Goal: Navigation & Orientation: Find specific page/section

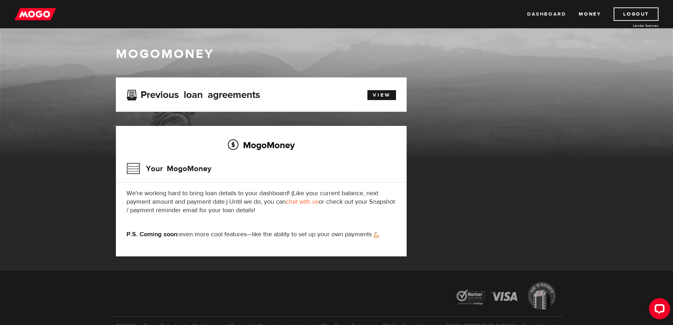
click at [545, 19] on link "Dashboard" at bounding box center [546, 13] width 39 height 13
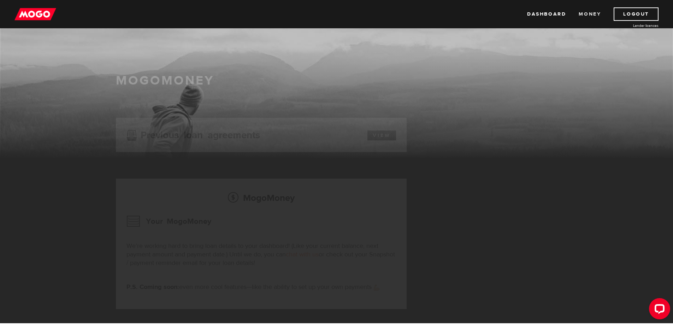
click at [585, 19] on link "Money" at bounding box center [590, 13] width 22 height 13
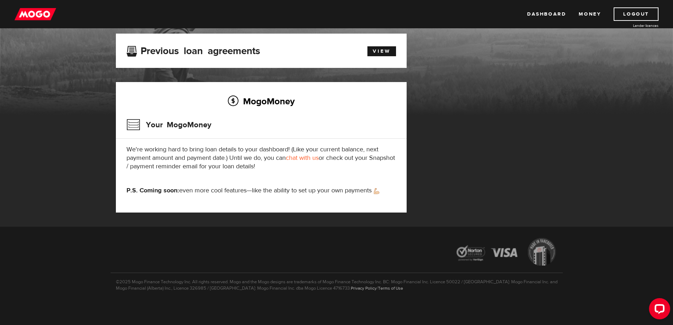
scroll to position [45, 0]
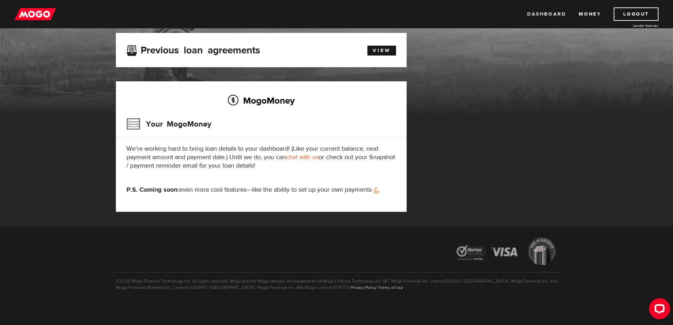
click at [547, 15] on link "Dashboard" at bounding box center [546, 13] width 39 height 13
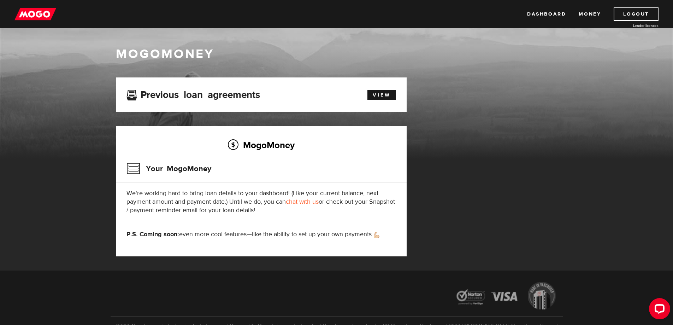
scroll to position [45, 0]
